Goal: Task Accomplishment & Management: Manage account settings

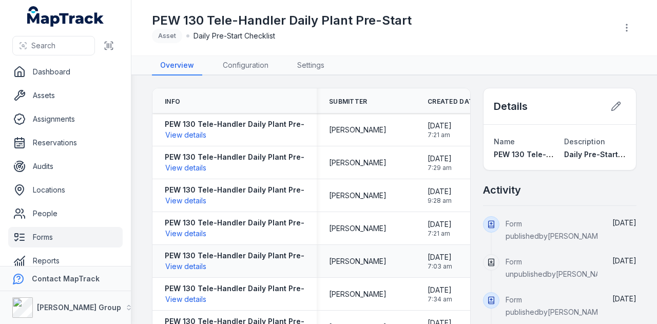
scroll to position [12, 0]
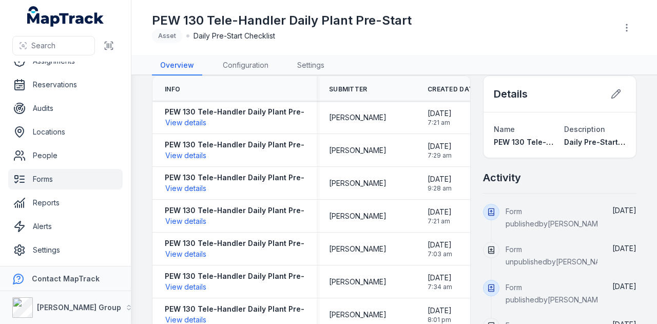
click at [69, 181] on link "Forms" at bounding box center [65, 179] width 114 height 21
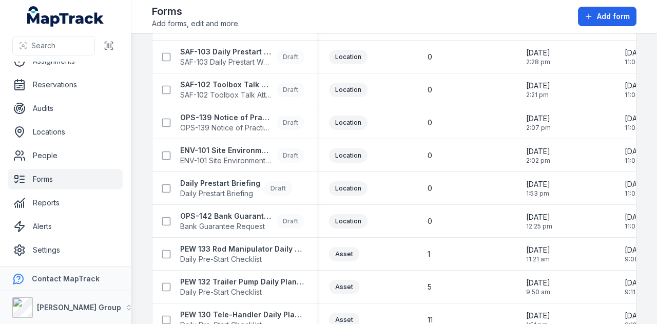
scroll to position [462, 0]
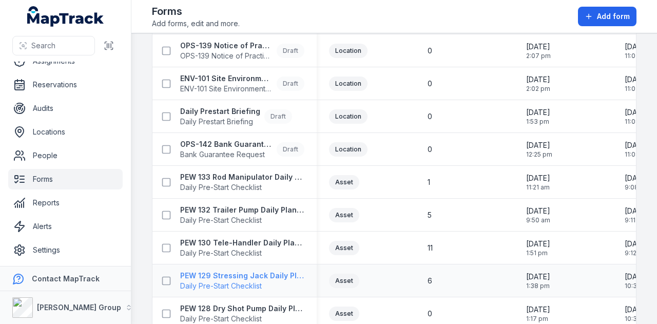
click at [278, 275] on strong "PEW 129 Stressing Jack Daily Plant Pre-Start" at bounding box center [242, 275] width 124 height 10
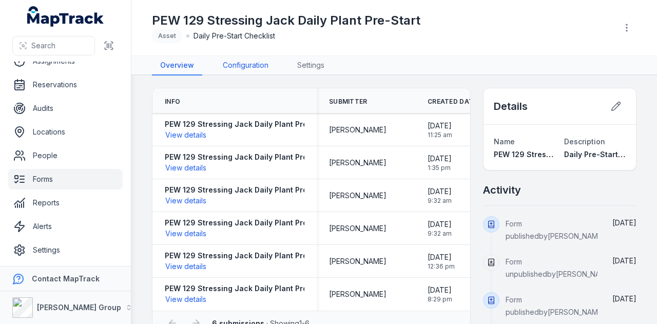
click at [240, 64] on link "Configuration" at bounding box center [245, 65] width 62 height 19
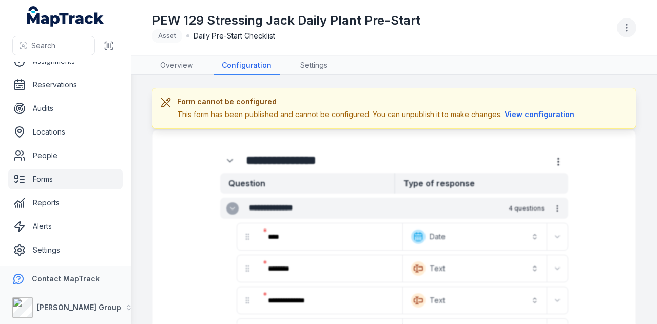
click at [624, 32] on icon "button" at bounding box center [626, 28] width 10 height 10
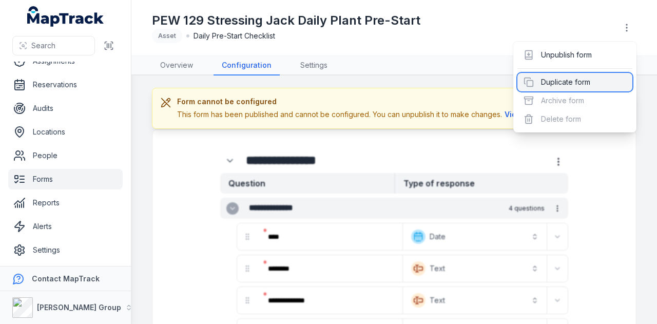
click at [592, 84] on div "Duplicate form" at bounding box center [574, 82] width 115 height 18
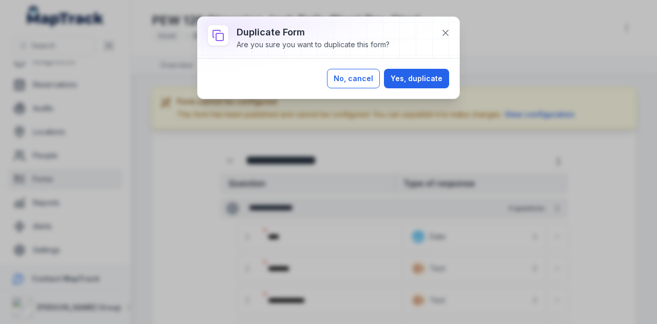
click at [351, 80] on button "No, cancel" at bounding box center [353, 78] width 53 height 19
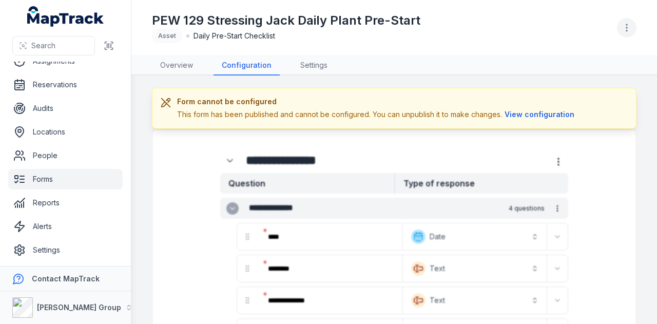
click at [625, 30] on icon "button" at bounding box center [626, 28] width 10 height 10
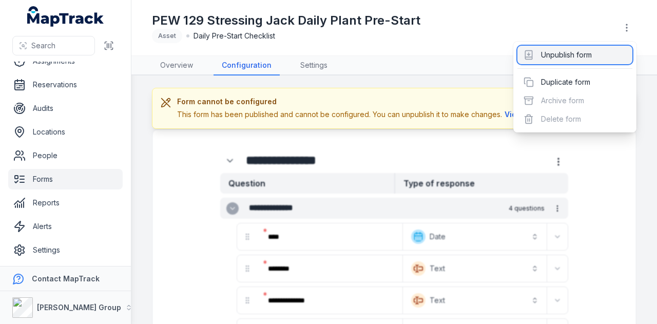
click at [594, 54] on div "Unpublish form" at bounding box center [574, 55] width 115 height 18
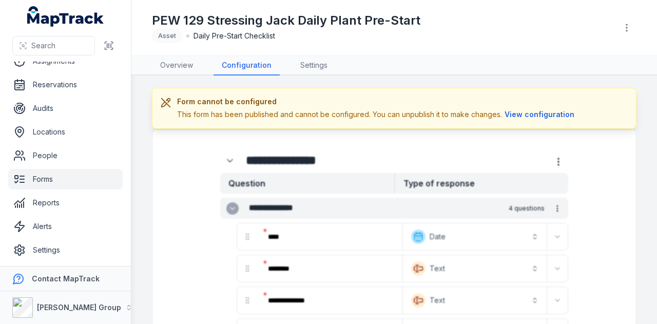
scroll to position [51, 0]
